Goal: Find specific page/section: Find specific page/section

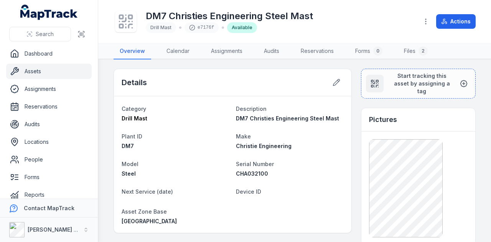
click at [40, 72] on link "Assets" at bounding box center [49, 71] width 86 height 15
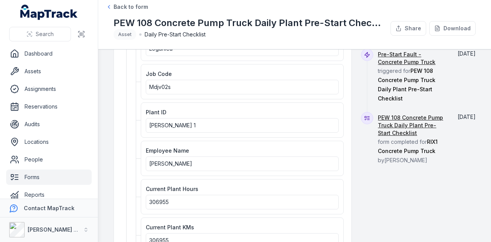
scroll to position [115, 0]
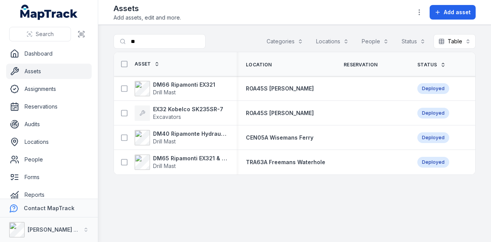
type input "*"
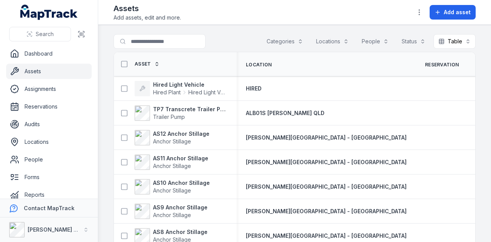
click at [206, 46] on input "Search for assets" at bounding box center [159, 41] width 92 height 15
click at [250, 26] on main "Search for assets Categories Locations People Status Table ***** Asset Location…" at bounding box center [294, 133] width 393 height 217
click at [169, 42] on input "Search for assets" at bounding box center [174, 41] width 123 height 15
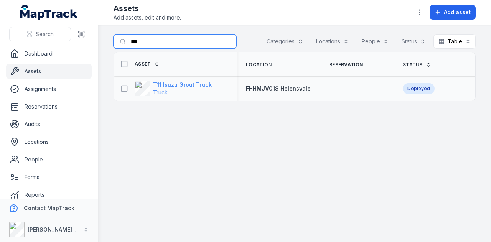
type input "***"
click at [201, 86] on strong "T11 Isuzu Grout Truck" at bounding box center [182, 85] width 59 height 8
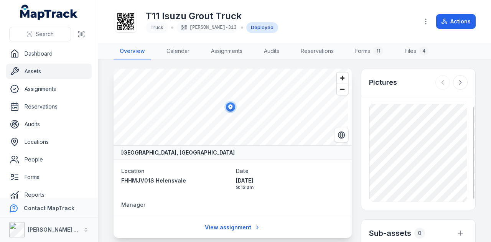
click at [48, 72] on link "Assets" at bounding box center [49, 71] width 86 height 15
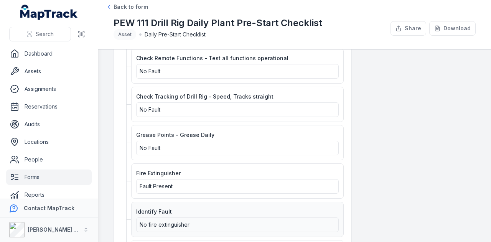
scroll to position [1227, 0]
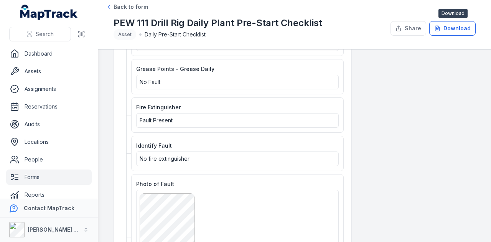
click at [457, 32] on button "Download" at bounding box center [452, 28] width 46 height 15
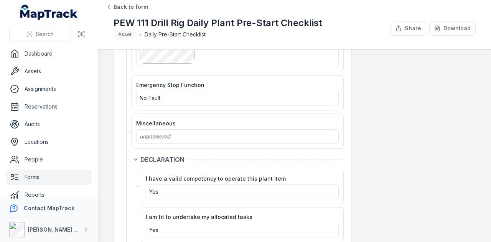
scroll to position [1404, 0]
